Goal: Task Accomplishment & Management: Use online tool/utility

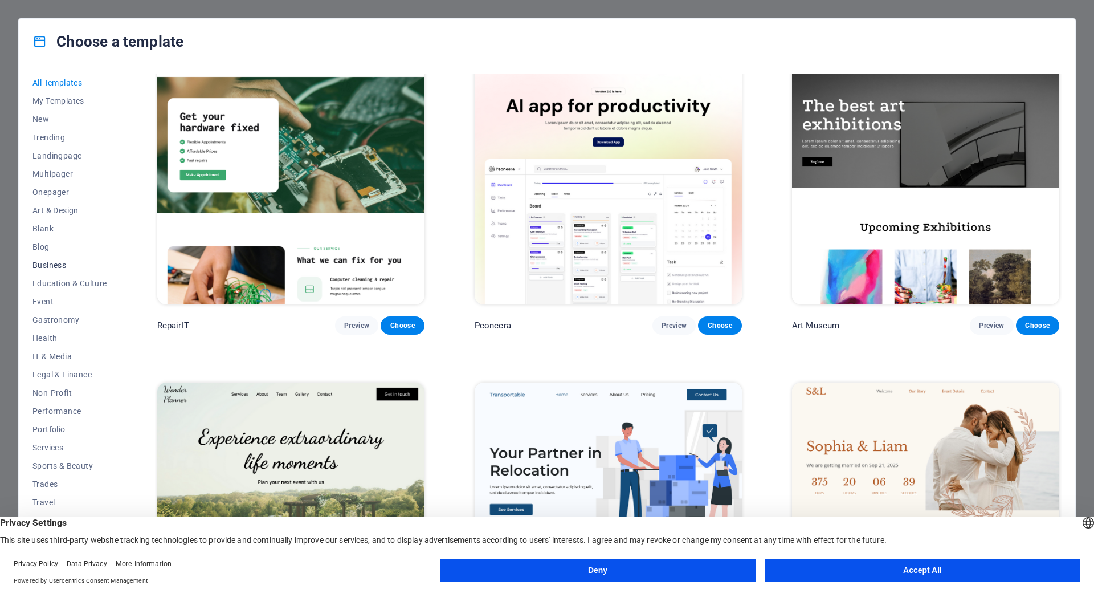
scroll to position [19, 0]
click at [873, 558] on button "Accept All" at bounding box center [923, 569] width 316 height 23
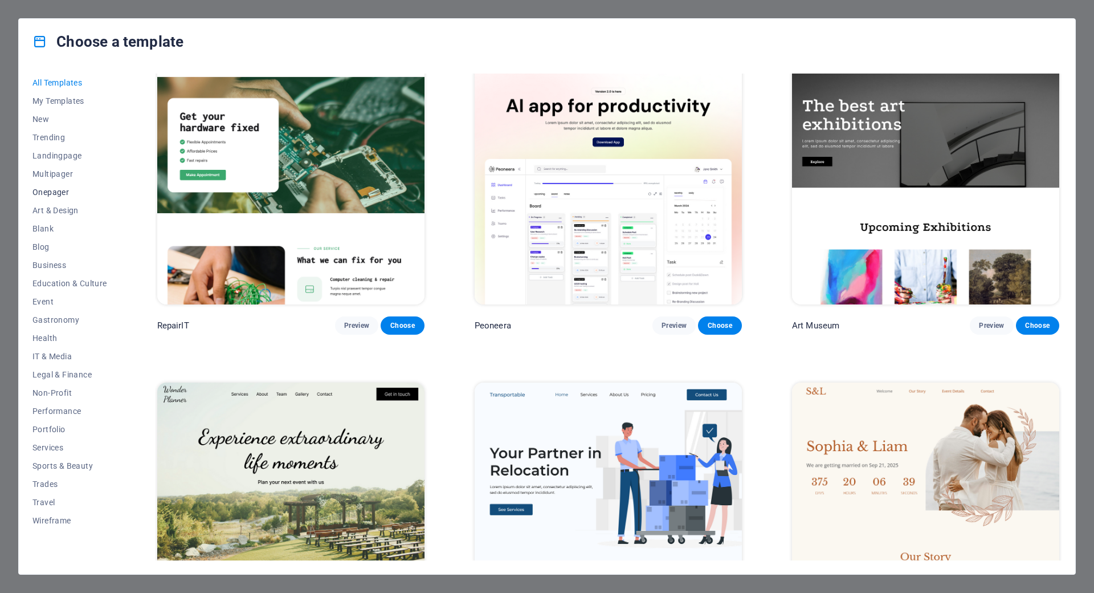
click at [43, 187] on span "Onepager" at bounding box center [69, 191] width 75 height 9
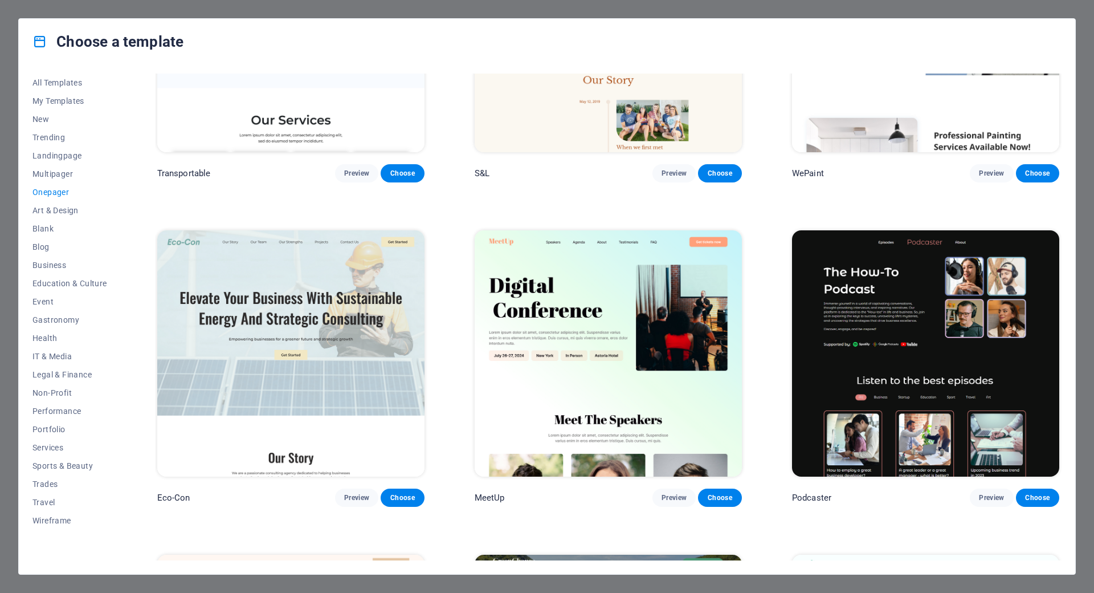
scroll to position [0, 0]
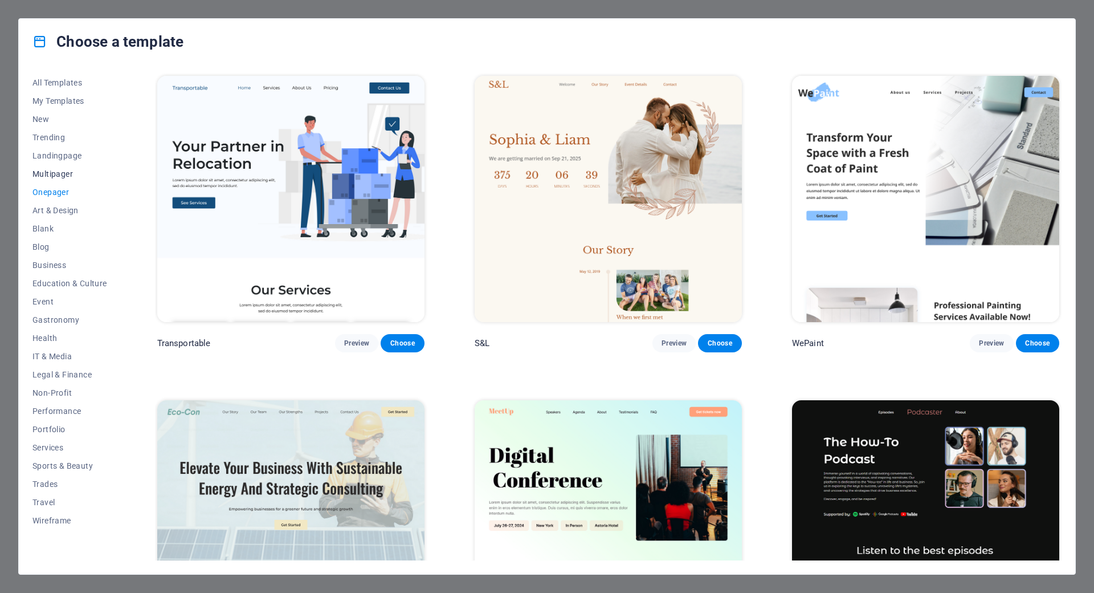
click at [50, 169] on span "Multipager" at bounding box center [69, 173] width 75 height 9
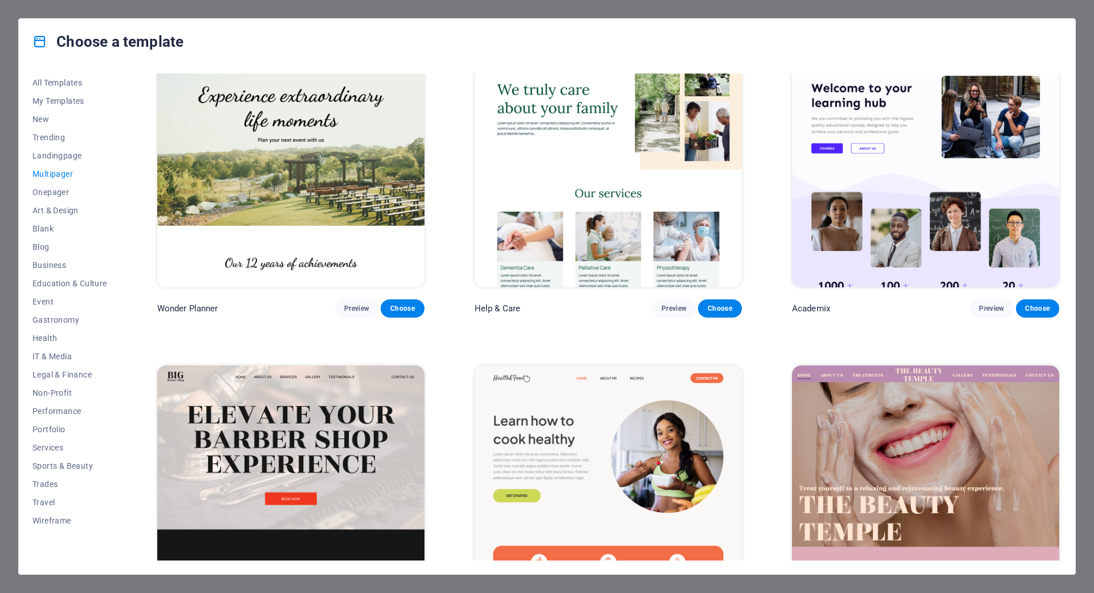
scroll to position [684, 0]
click at [44, 187] on span "Onepager" at bounding box center [69, 191] width 75 height 9
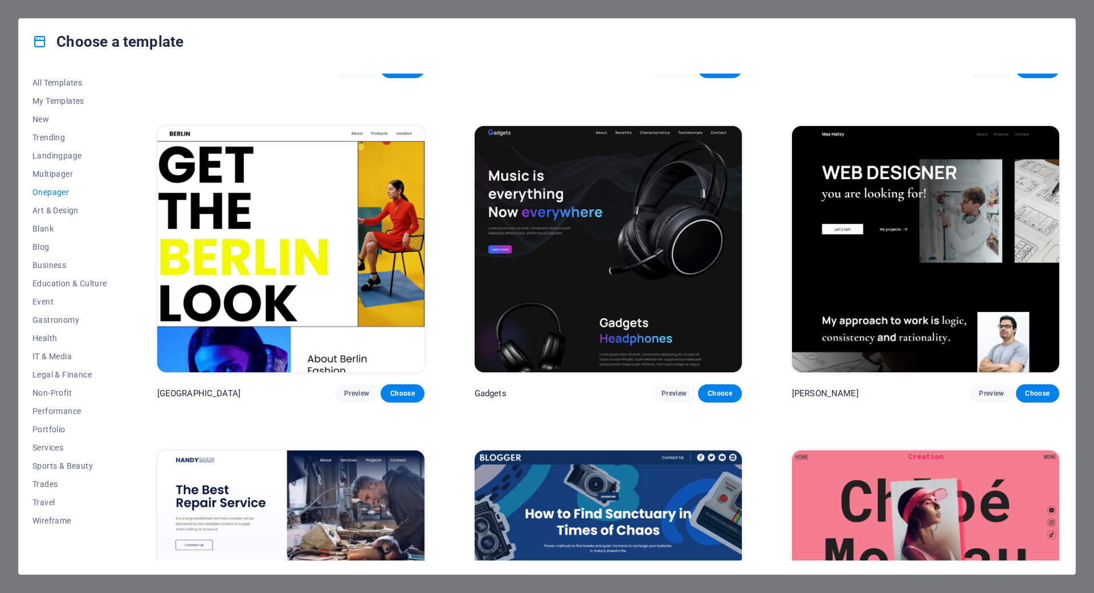
scroll to position [1197, 0]
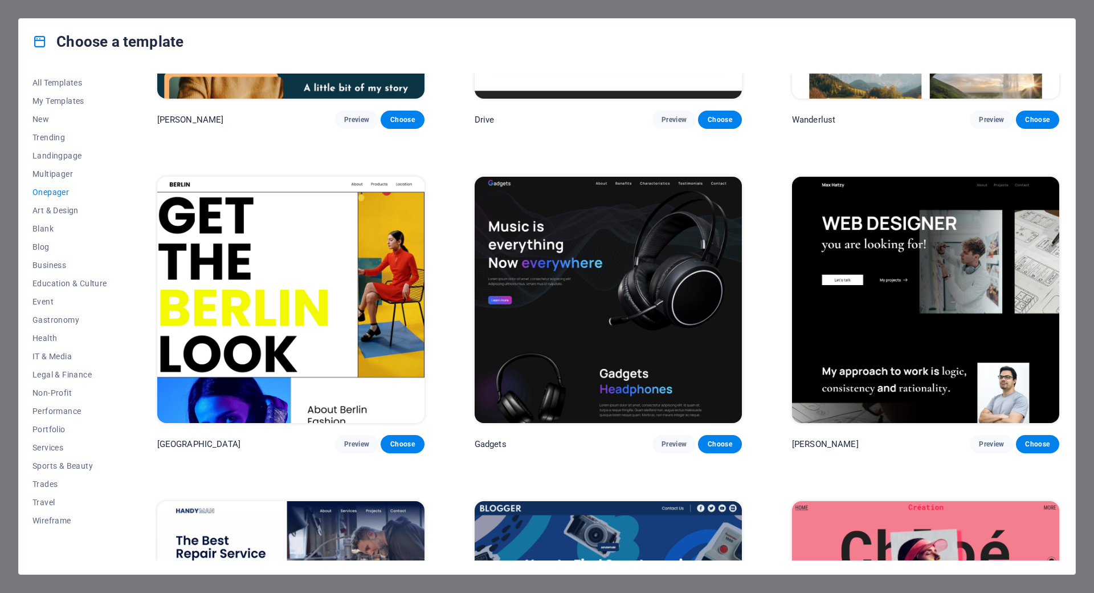
click at [635, 308] on img at bounding box center [608, 300] width 267 height 246
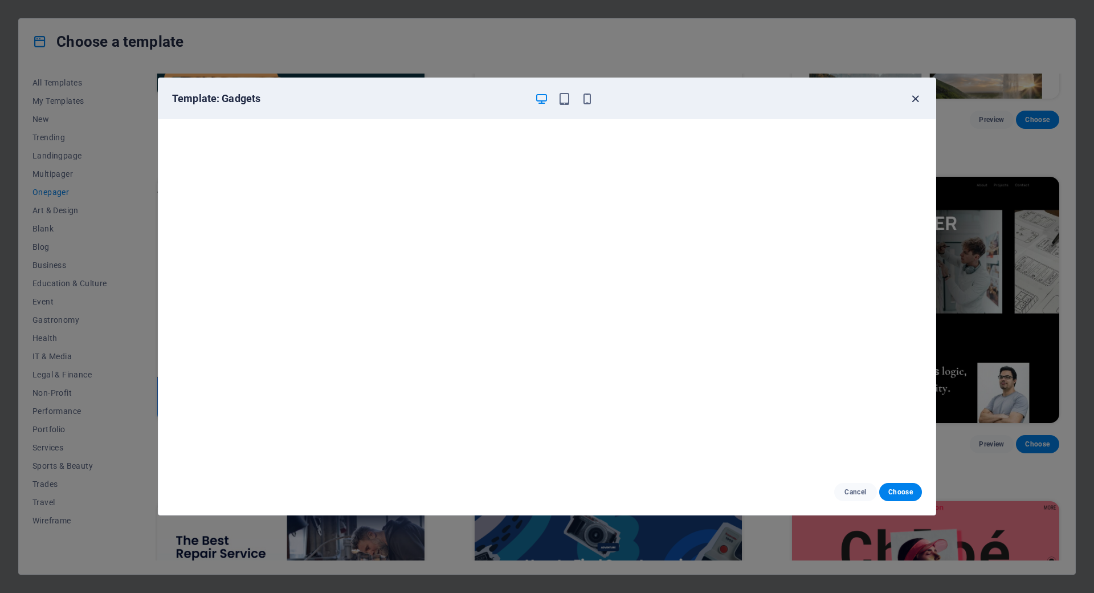
click at [910, 92] on icon "button" at bounding box center [915, 98] width 13 height 13
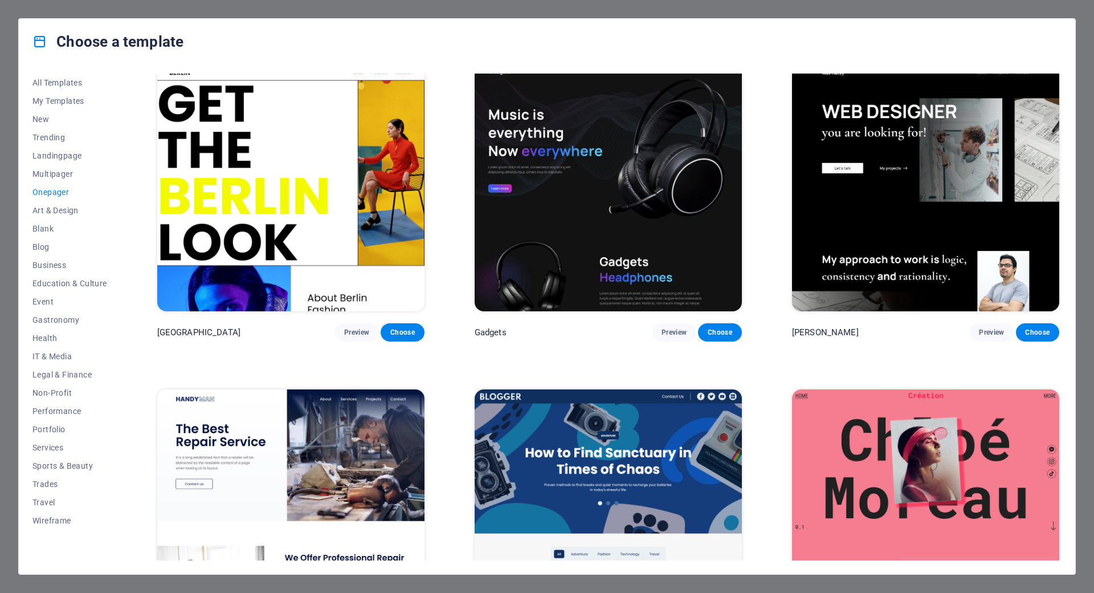
scroll to position [1311, 0]
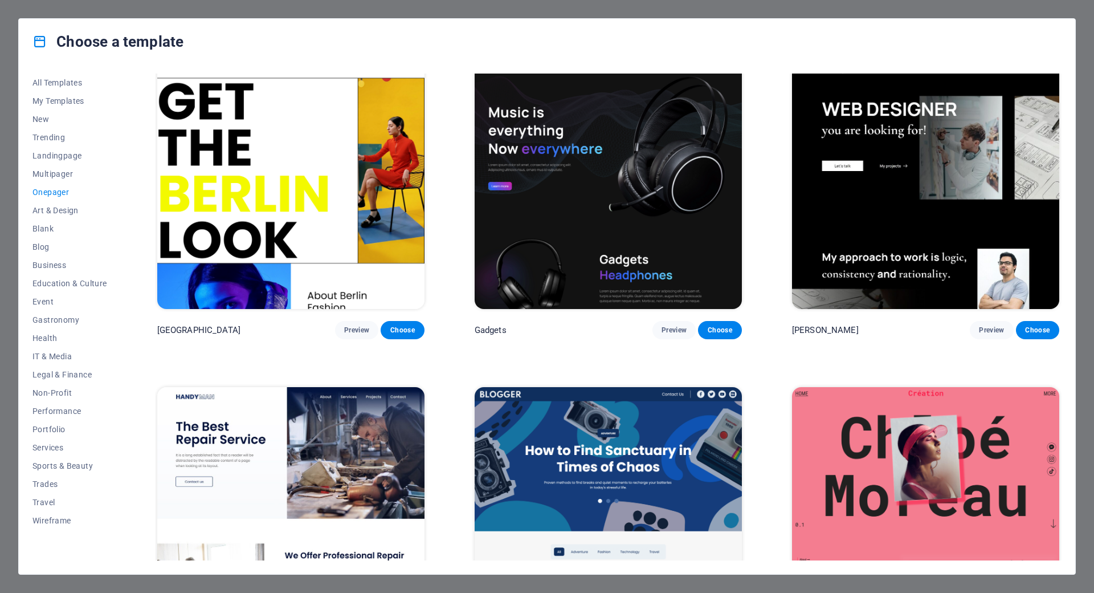
click at [871, 202] on img at bounding box center [925, 186] width 267 height 246
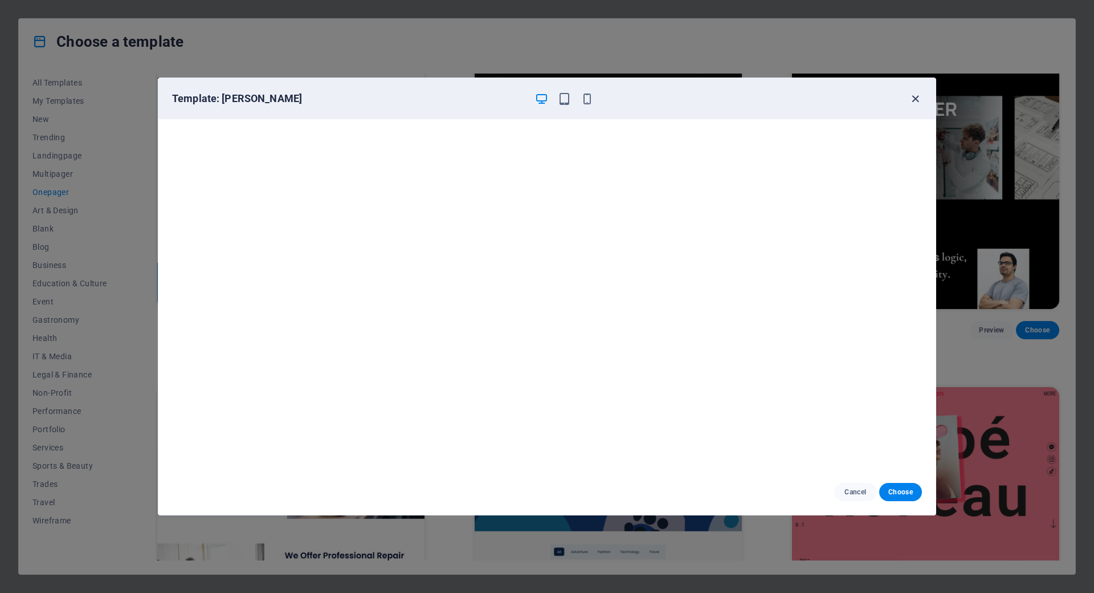
click at [913, 92] on icon "button" at bounding box center [915, 98] width 13 height 13
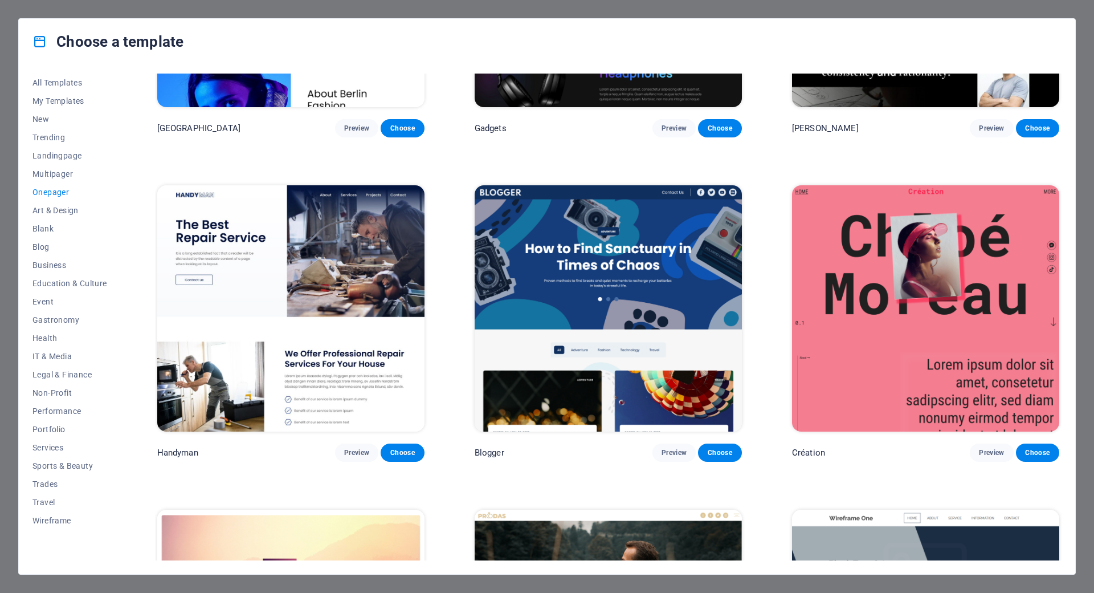
scroll to position [1539, 0]
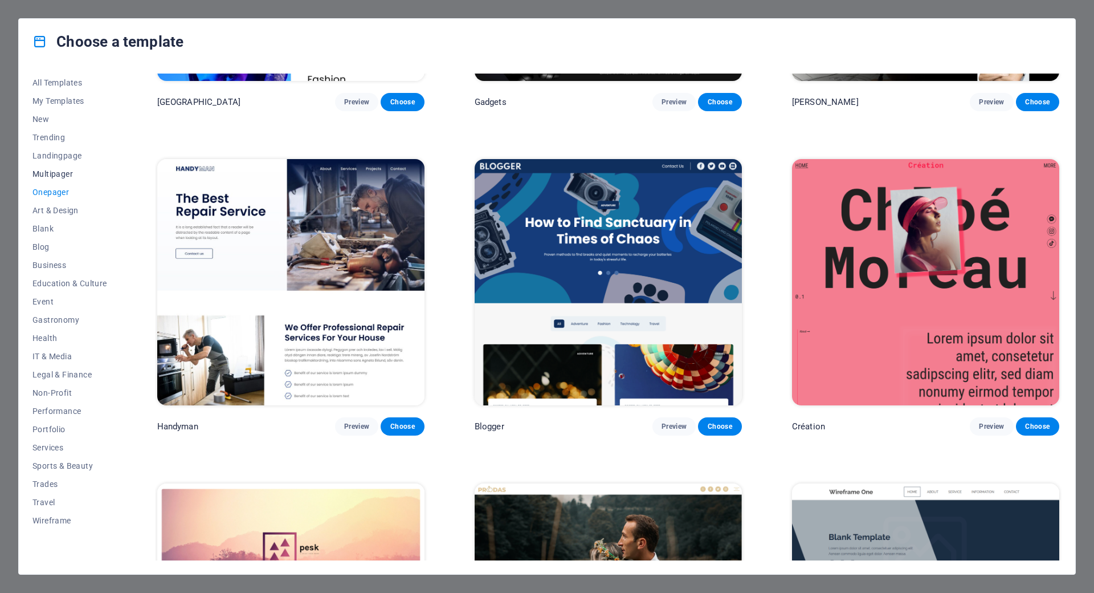
click at [61, 169] on span "Multipager" at bounding box center [69, 173] width 75 height 9
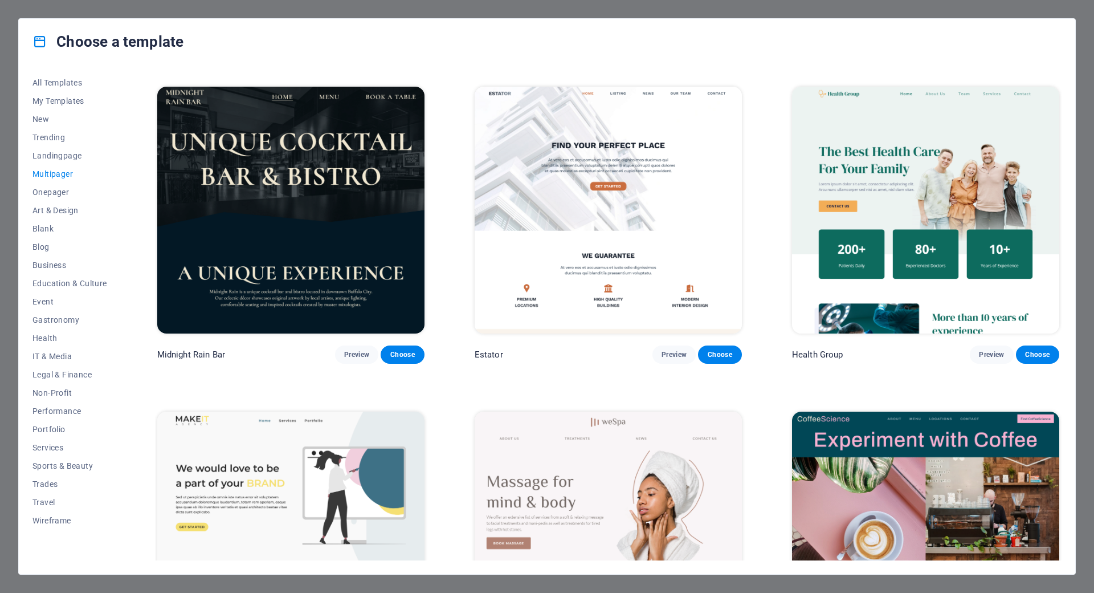
scroll to position [1937, 0]
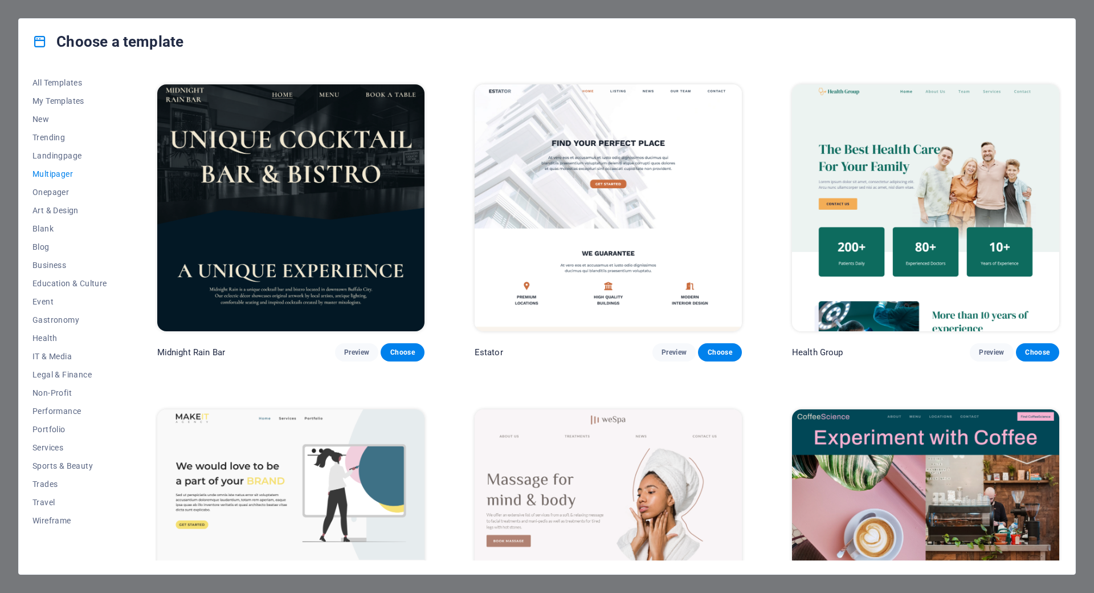
click at [358, 215] on img at bounding box center [290, 207] width 267 height 246
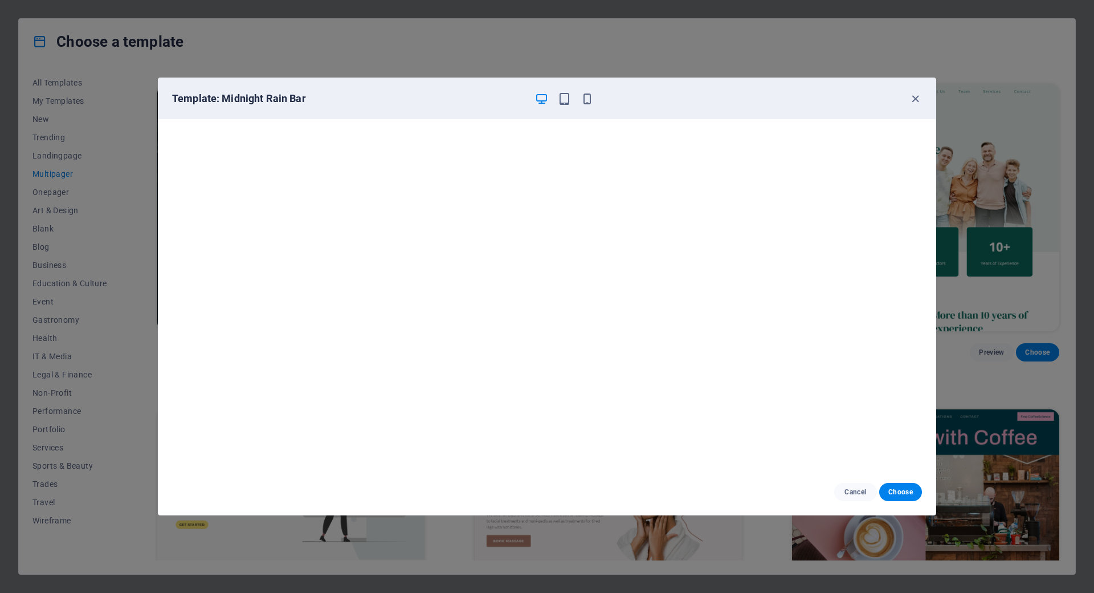
click at [922, 78] on div "Template: Midnight Rain Bar" at bounding box center [546, 98] width 777 height 41
click at [917, 92] on icon "button" at bounding box center [915, 98] width 13 height 13
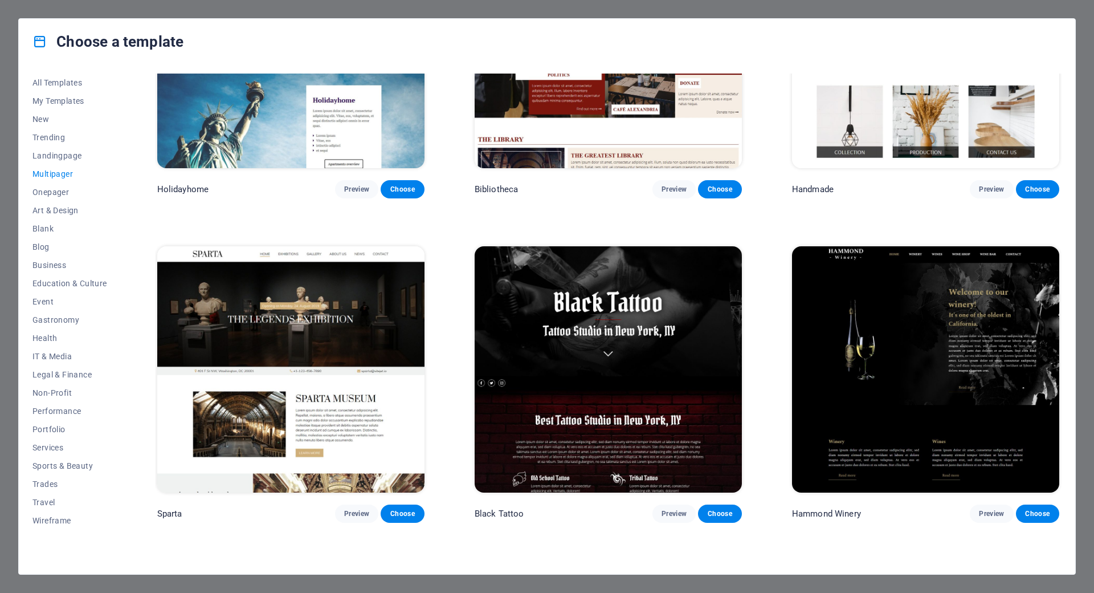
scroll to position [5357, 0]
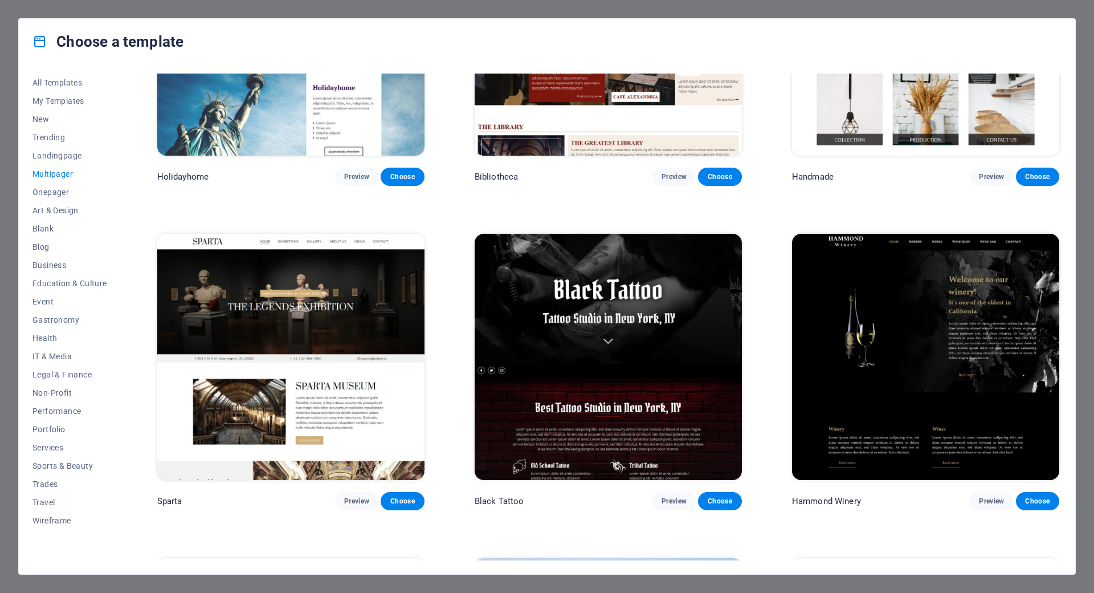
click at [660, 315] on img at bounding box center [608, 357] width 267 height 246
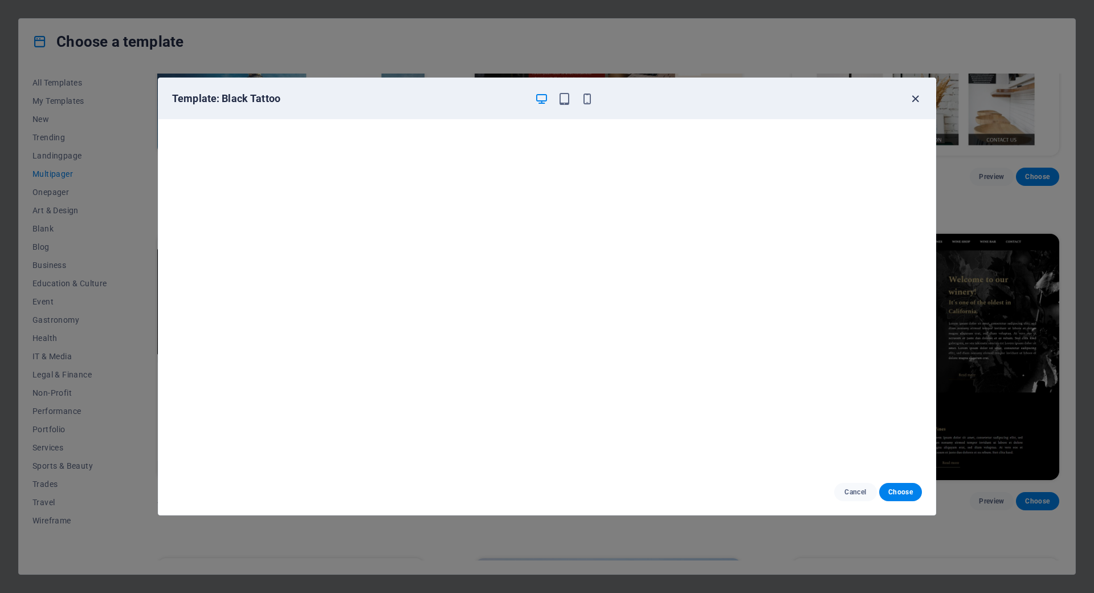
click at [918, 92] on icon "button" at bounding box center [915, 98] width 13 height 13
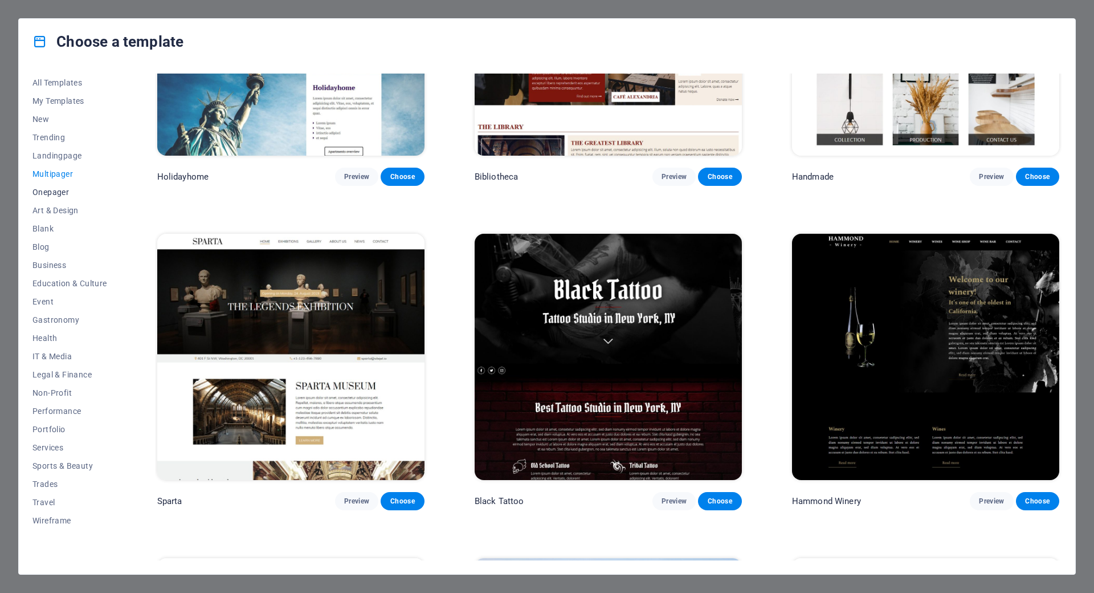
click at [48, 187] on span "Onepager" at bounding box center [69, 191] width 75 height 9
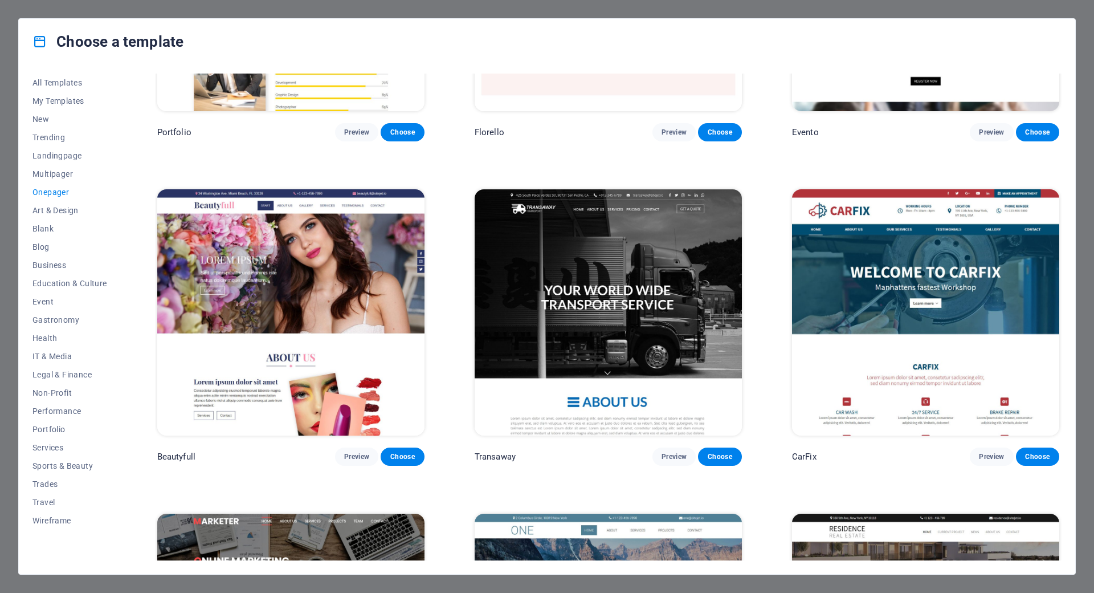
scroll to position [6040, 0]
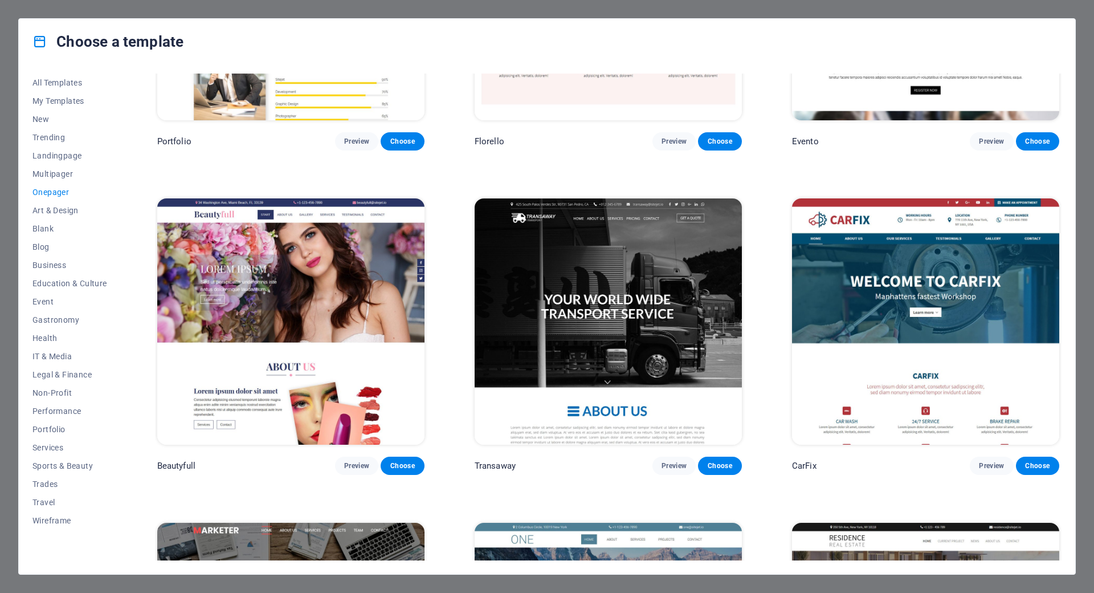
click at [878, 271] on img at bounding box center [925, 321] width 267 height 246
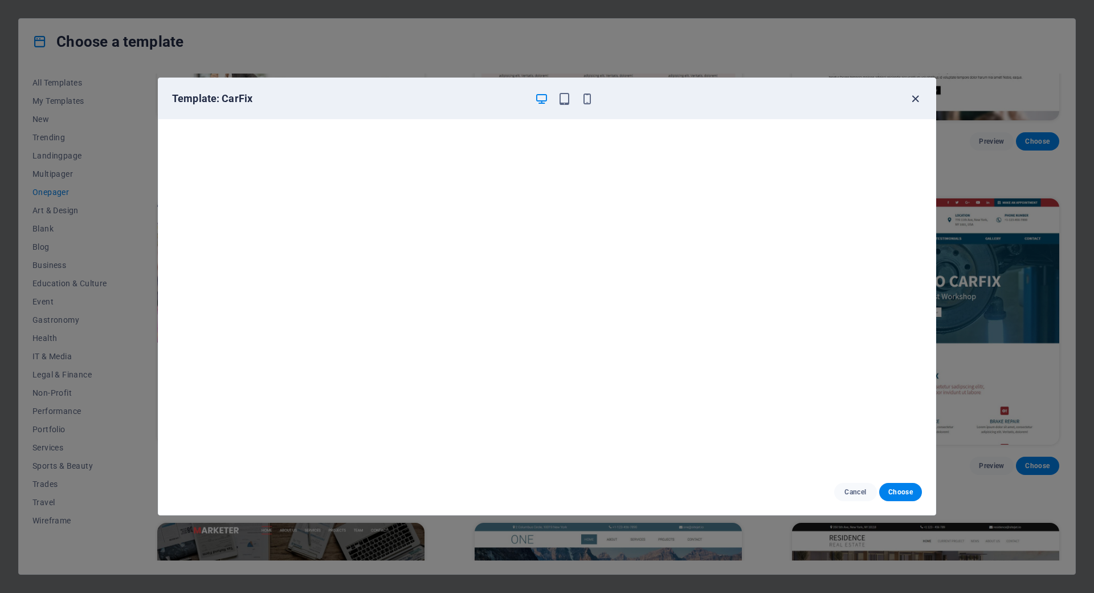
click at [914, 92] on icon "button" at bounding box center [915, 98] width 13 height 13
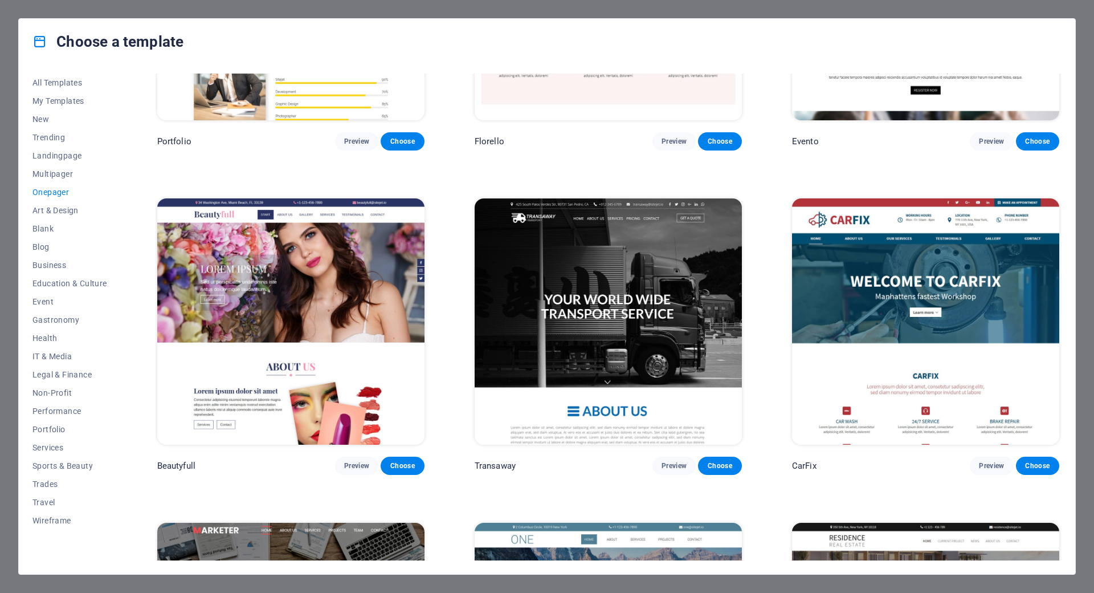
click at [896, 260] on img at bounding box center [925, 321] width 267 height 246
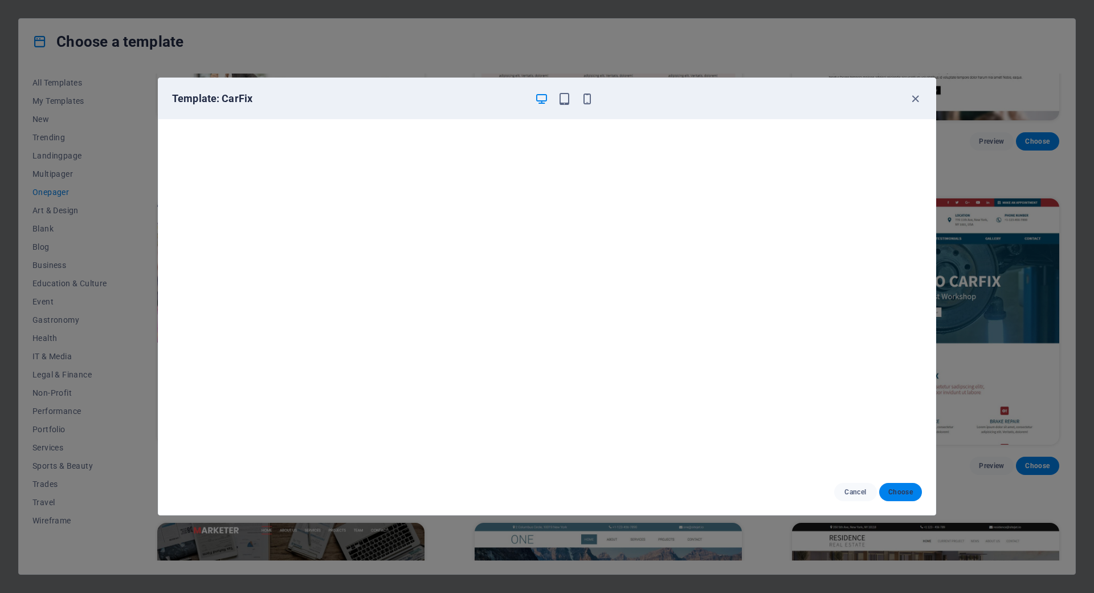
click at [904, 487] on span "Choose" at bounding box center [900, 491] width 25 height 9
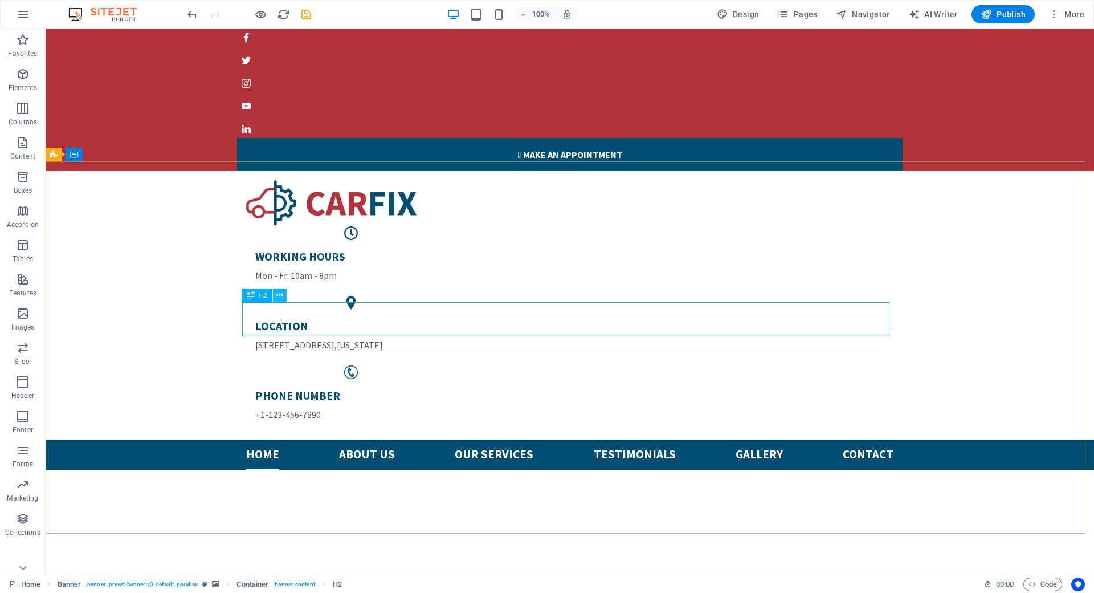
click at [276, 297] on icon at bounding box center [279, 295] width 6 height 12
